Goal: Navigation & Orientation: Understand site structure

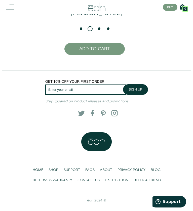
scroll to position [854, 0]
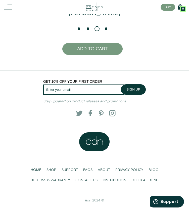
click at [17, 6] on div at bounding box center [31, 7] width 54 height 8
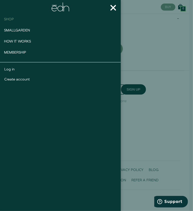
click at [10, 19] on span "Shop" at bounding box center [9, 19] width 10 height 5
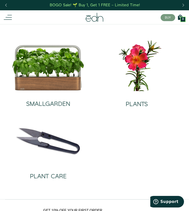
click at [12, 19] on icon at bounding box center [8, 17] width 8 height 8
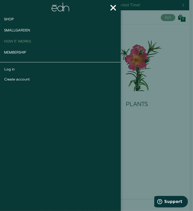
click at [19, 40] on span "How It works" at bounding box center [17, 41] width 27 height 5
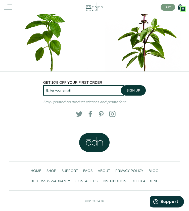
scroll to position [1999, 0]
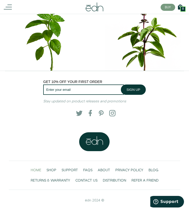
click at [38, 170] on span "HOME" at bounding box center [36, 169] width 11 height 5
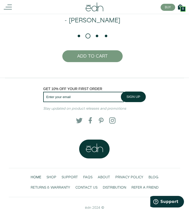
scroll to position [854, 0]
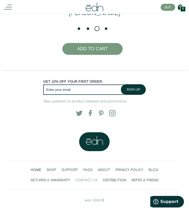
click at [88, 182] on span "CONTACT US" at bounding box center [86, 179] width 22 height 5
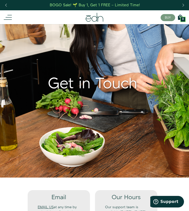
click at [10, 14] on icon at bounding box center [8, 17] width 8 height 8
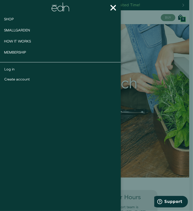
click at [109, 8] on button "×" at bounding box center [112, 7] width 15 height 15
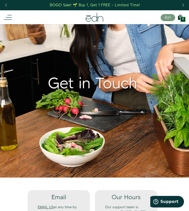
click at [98, 18] on icon at bounding box center [95, 17] width 18 height 9
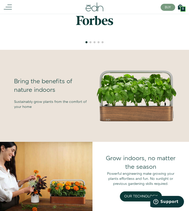
scroll to position [256, 0]
